Goal: Task Accomplishment & Management: Use online tool/utility

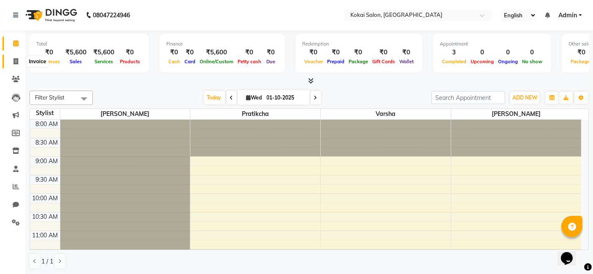
click at [15, 60] on icon at bounding box center [16, 61] width 5 height 6
select select "service"
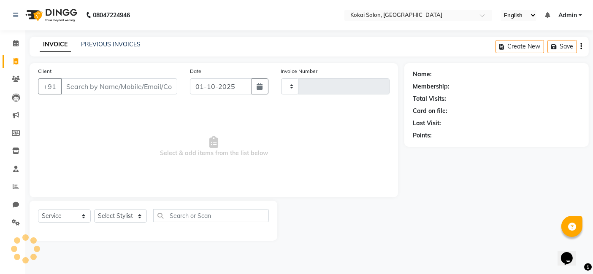
type input "0515"
select select "7546"
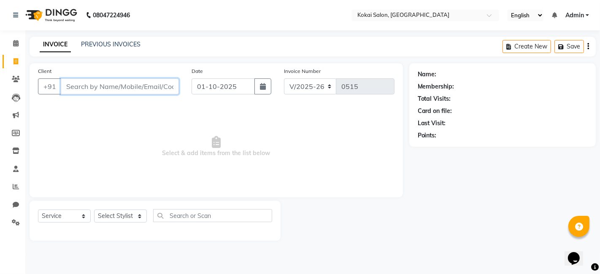
click at [96, 91] on input "Client" at bounding box center [120, 87] width 118 height 16
click at [90, 87] on input "Client" at bounding box center [120, 87] width 118 height 16
click at [81, 86] on input "Client" at bounding box center [120, 87] width 118 height 16
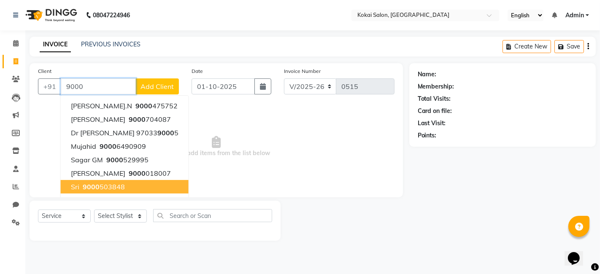
click at [109, 187] on ngb-highlight "9000 503848" at bounding box center [103, 187] width 44 height 8
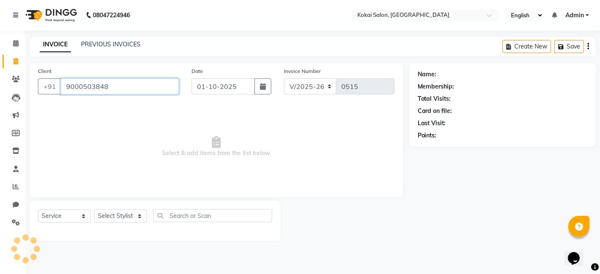
type input "9000503848"
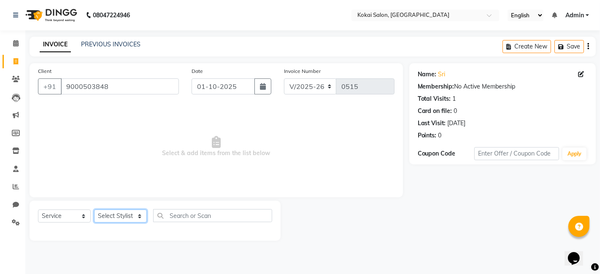
click at [141, 217] on select "Select Stylist [PERSON_NAME] [PERSON_NAME] Pratikcha [PERSON_NAME]" at bounding box center [120, 216] width 53 height 13
select select "66860"
click at [94, 210] on select "Select Stylist [PERSON_NAME] [PERSON_NAME] Pratikcha [PERSON_NAME]" at bounding box center [120, 216] width 53 height 13
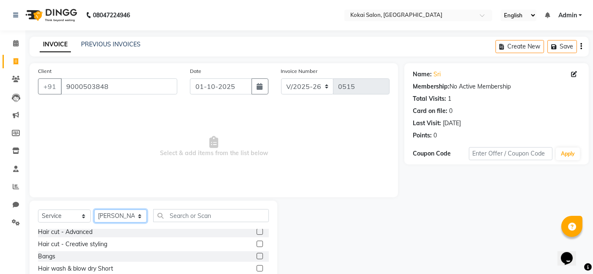
scroll to position [26, 0]
click at [257, 244] on label at bounding box center [260, 244] width 6 height 6
click at [257, 244] on input "checkbox" at bounding box center [259, 244] width 5 height 5
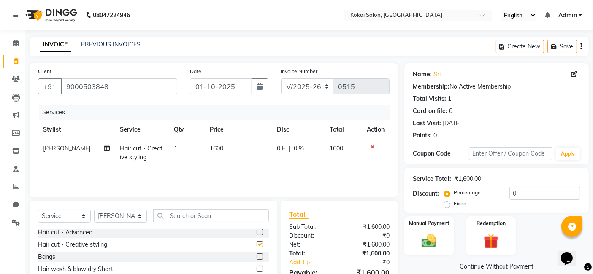
checkbox input "false"
click at [447, 226] on label "Manual Payment" at bounding box center [429, 223] width 42 height 8
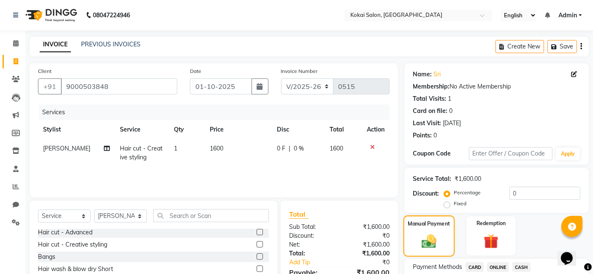
scroll to position [65, 0]
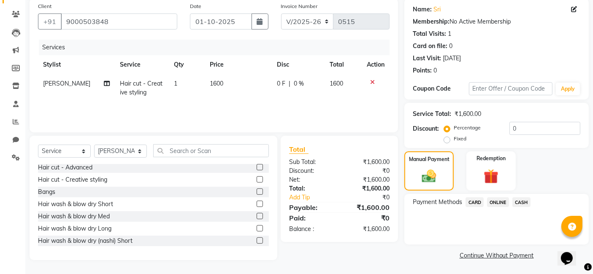
click at [499, 202] on span "ONLINE" at bounding box center [498, 203] width 22 height 10
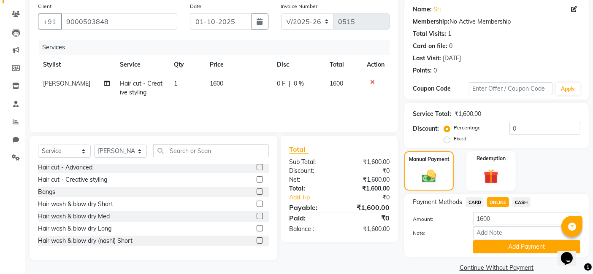
scroll to position [77, 0]
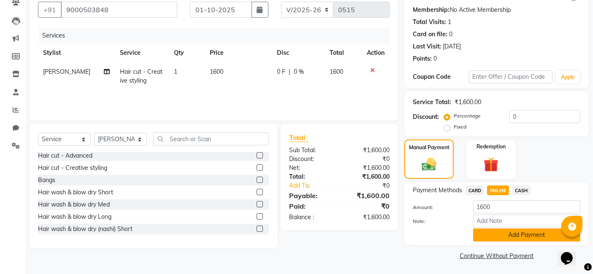
click at [518, 237] on button "Add Payment" at bounding box center [526, 235] width 107 height 13
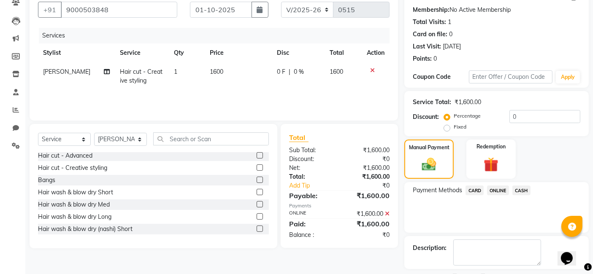
scroll to position [112, 0]
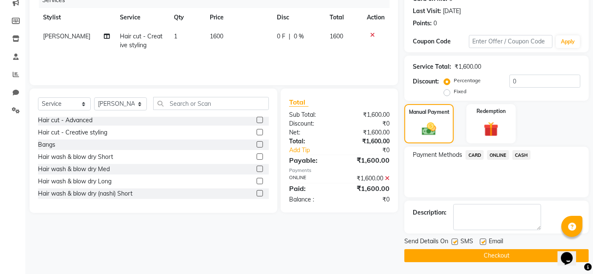
click at [487, 255] on button "Checkout" at bounding box center [496, 255] width 184 height 13
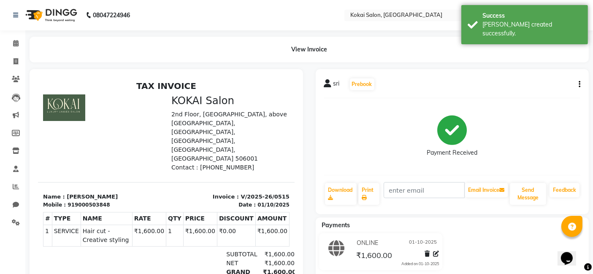
scroll to position [7, 0]
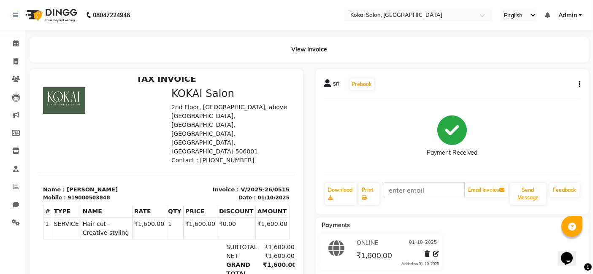
click at [580, 85] on icon "button" at bounding box center [580, 84] width 2 height 0
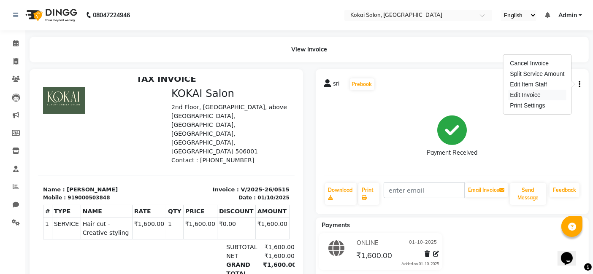
click at [539, 92] on div "Edit Invoice" at bounding box center [537, 95] width 58 height 11
select select "service"
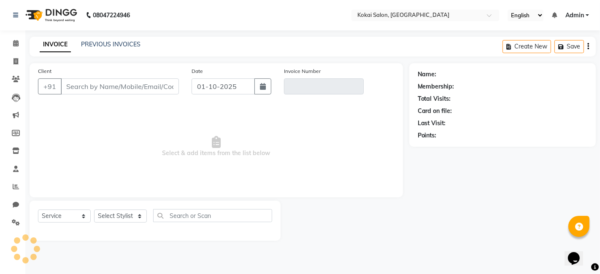
type input "9000503848"
type input "V/2025-26/0515"
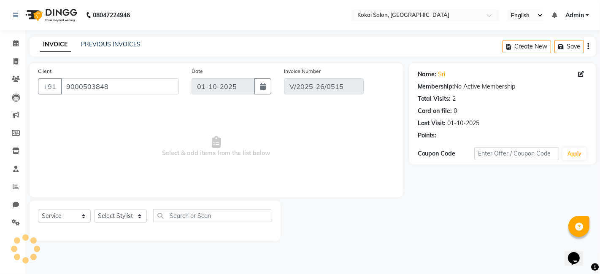
select select "select"
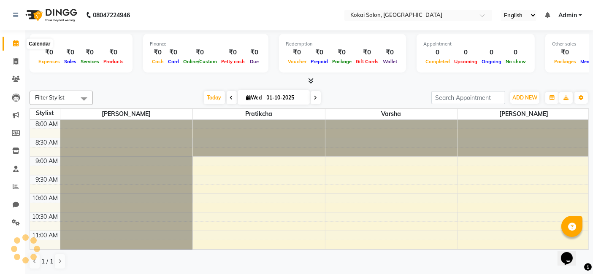
click at [16, 46] on icon at bounding box center [15, 43] width 5 height 6
click at [19, 63] on span at bounding box center [15, 62] width 15 height 10
select select "7546"
select select "service"
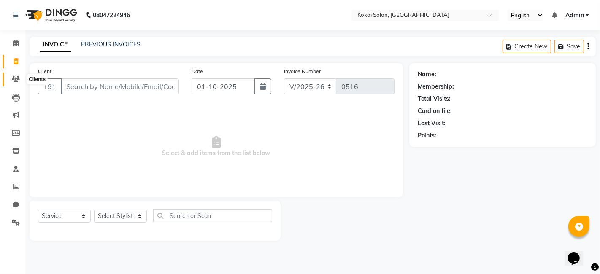
click at [16, 76] on icon at bounding box center [16, 79] width 8 height 6
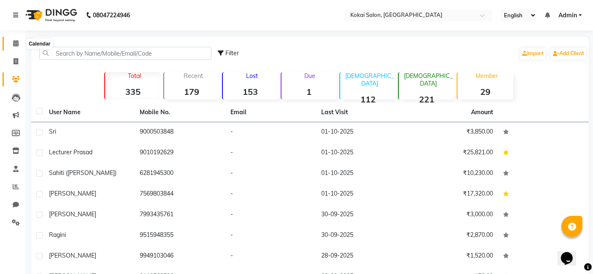
click at [18, 44] on icon at bounding box center [15, 43] width 5 height 6
